Goal: Task Accomplishment & Management: Manage account settings

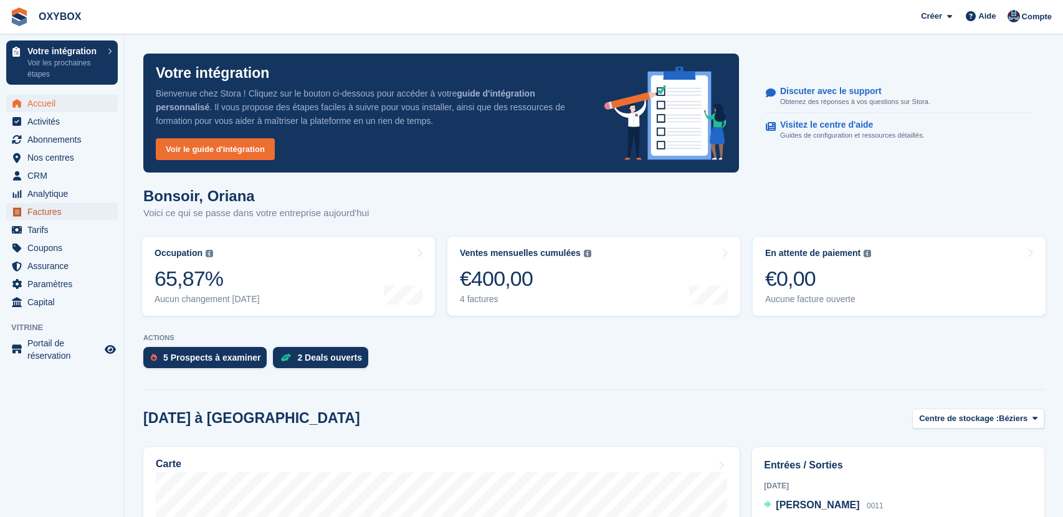
click at [54, 207] on span "Factures" at bounding box center [64, 211] width 75 height 17
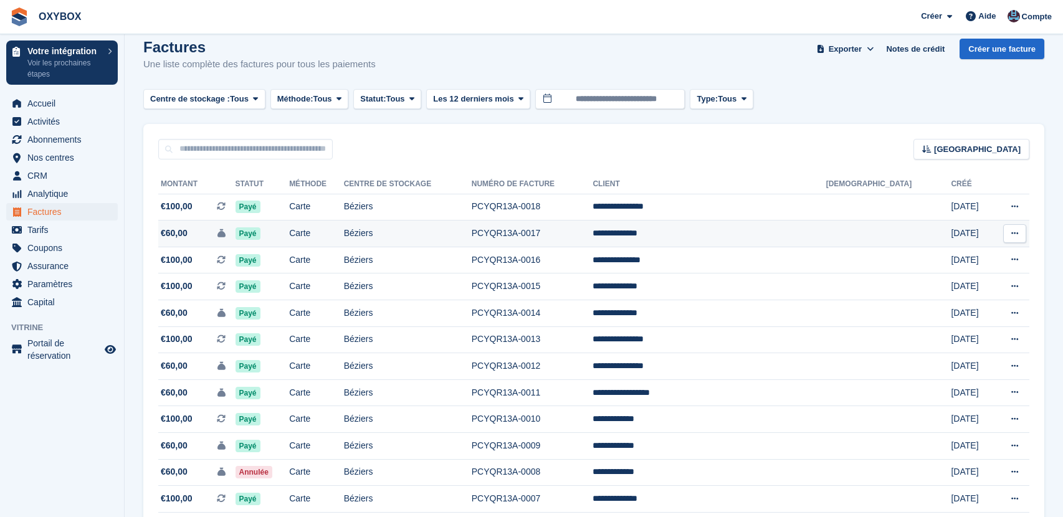
scroll to position [23, 0]
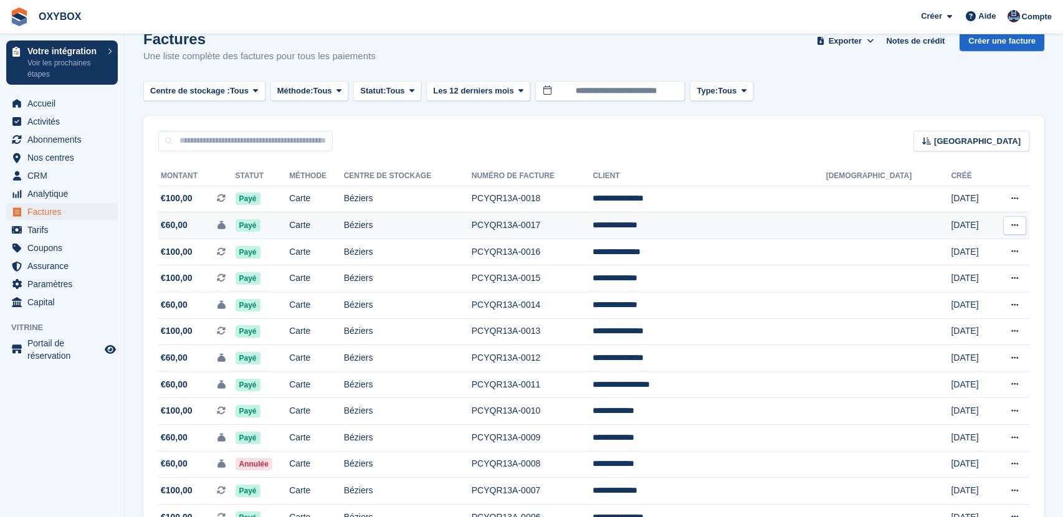
click at [472, 227] on td "Béziers" at bounding box center [408, 225] width 128 height 27
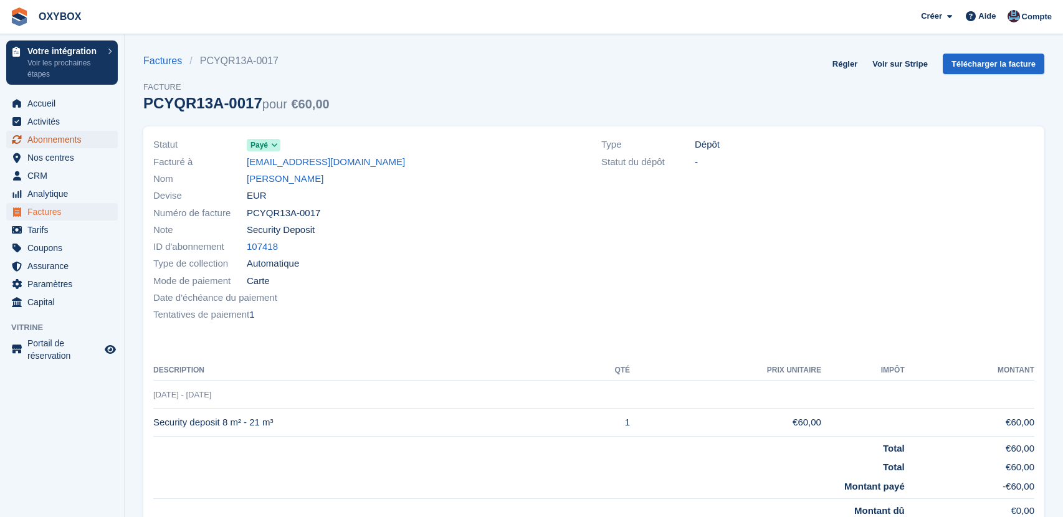
click at [72, 135] on span "Abonnements" at bounding box center [64, 139] width 75 height 17
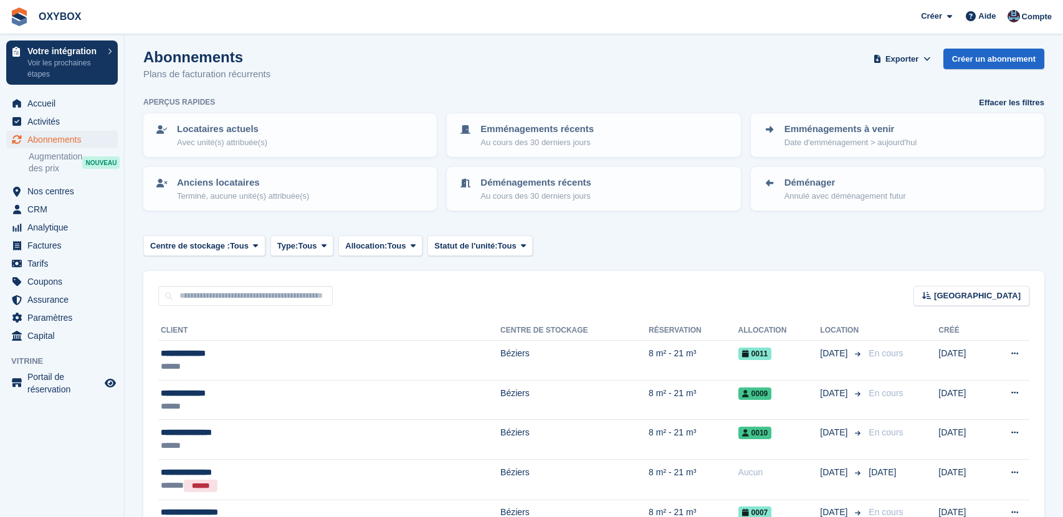
scroll to position [7, 0]
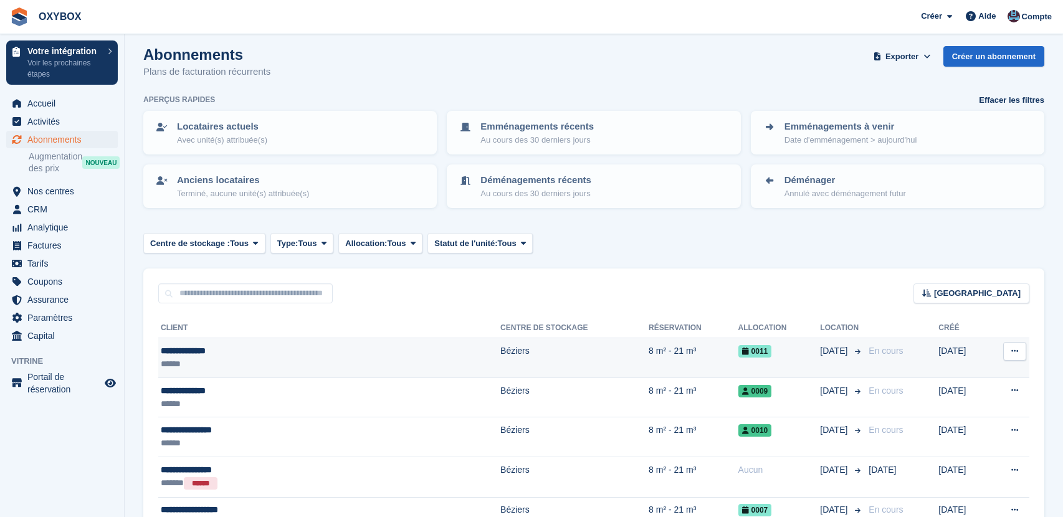
click at [648, 346] on td "8 m² - 21 m³" at bounding box center [692, 358] width 89 height 40
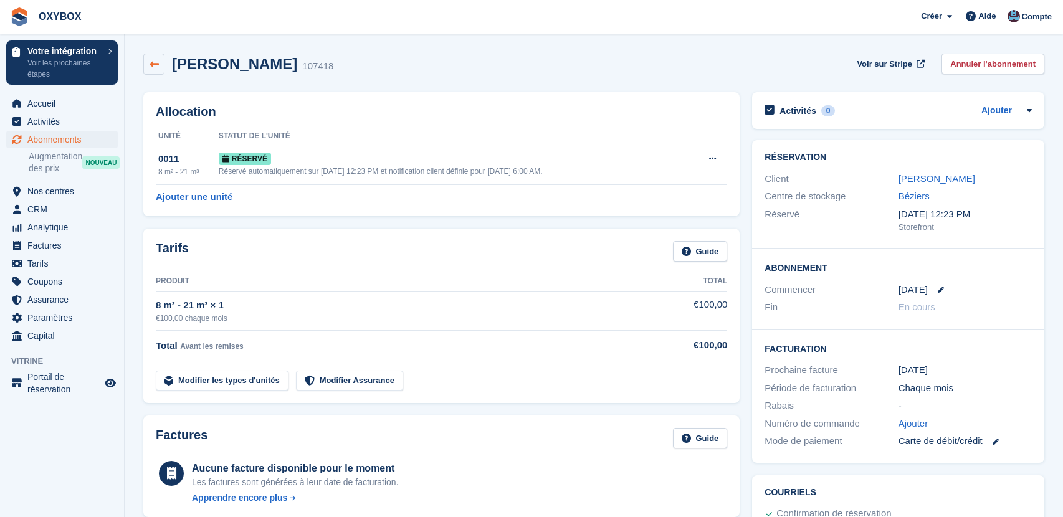
click at [158, 64] on icon at bounding box center [154, 64] width 9 height 9
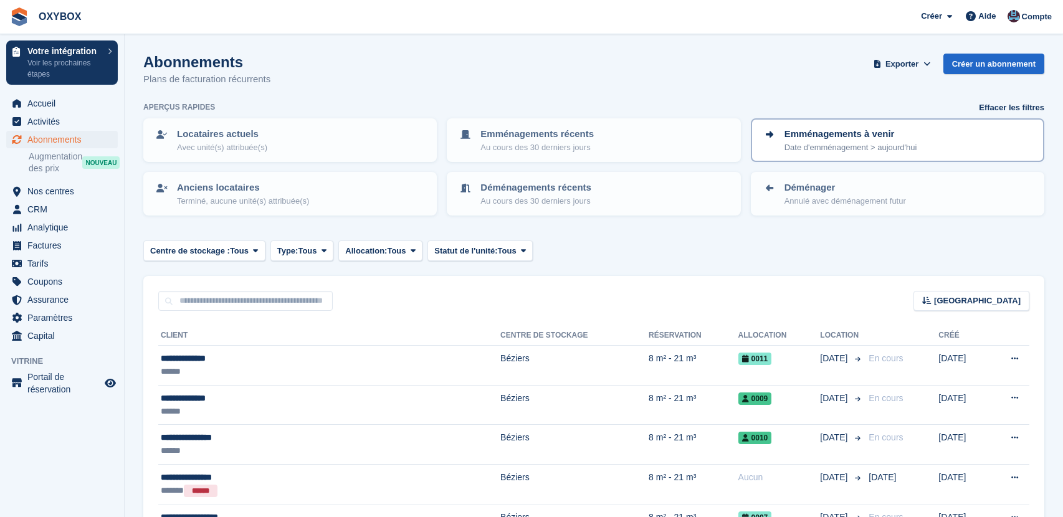
click at [876, 136] on p "Emménagements à venir" at bounding box center [850, 134] width 133 height 14
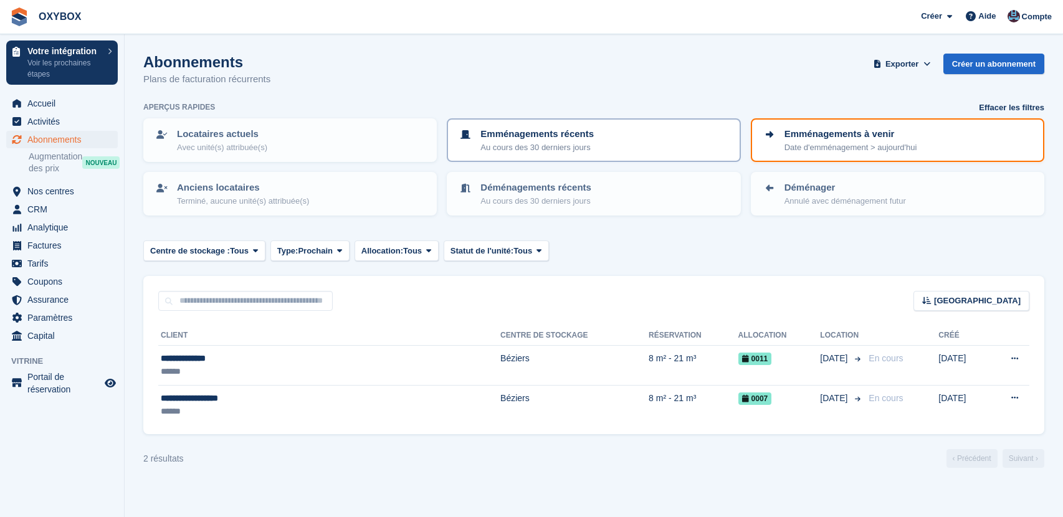
click at [609, 145] on div "Emménagements récents Au cours des 30 derniers jours" at bounding box center [593, 140] width 271 height 26
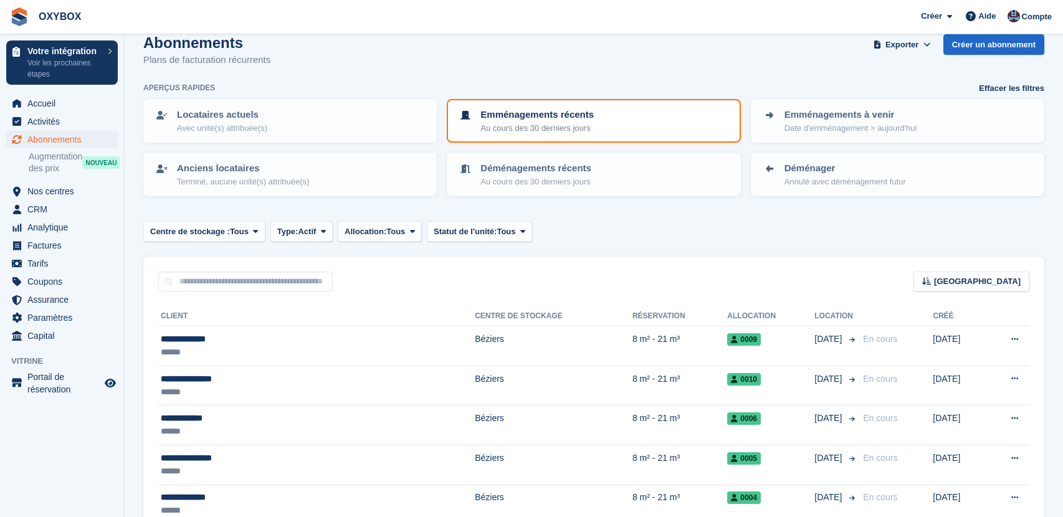
scroll to position [32, 0]
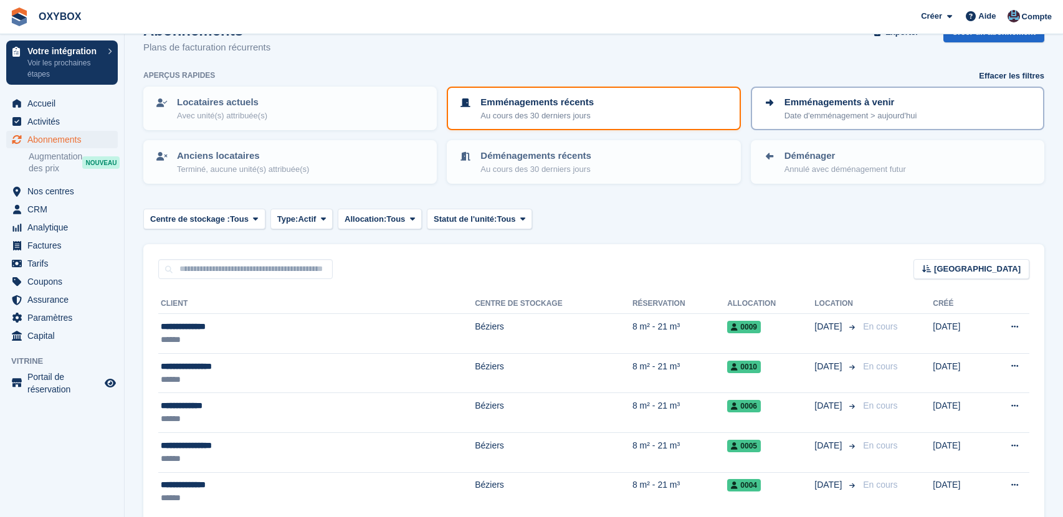
click at [844, 96] on p "Emménagements à venir" at bounding box center [850, 102] width 133 height 14
